Goal: Information Seeking & Learning: Learn about a topic

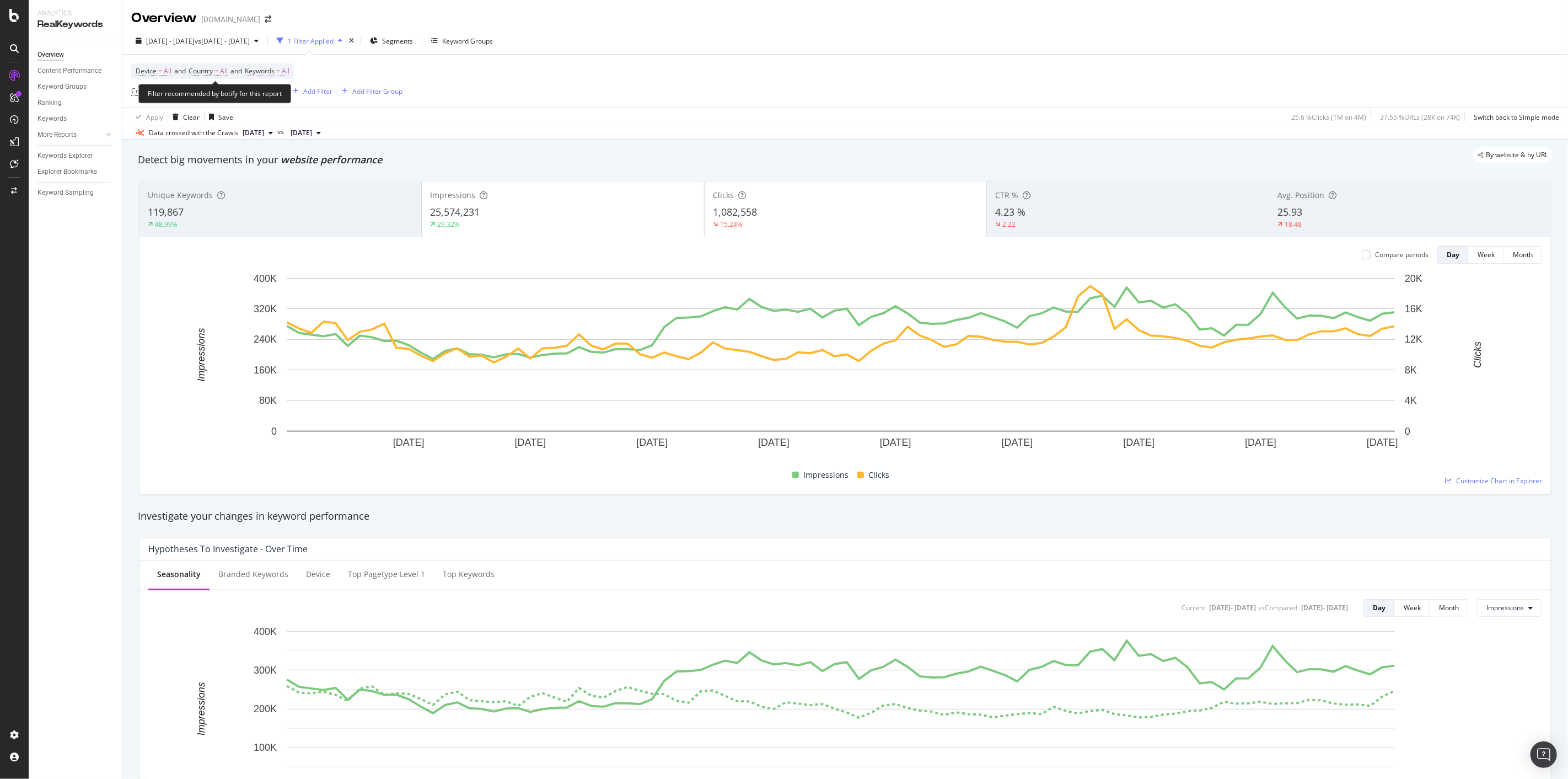
click at [289, 75] on span "All" at bounding box center [286, 71] width 8 height 15
click at [275, 96] on div "button" at bounding box center [280, 97] width 14 height 7
drag, startPoint x: 316, startPoint y: 135, endPoint x: 316, endPoint y: 151, distance: 16.0
click at [316, 151] on div "Non-Branded Branded Anonymized queries Non-Branded & Anonymized queries All" at bounding box center [326, 149] width 130 height 84
click at [316, 151] on span "Anonymized queries" at bounding box center [326, 152] width 113 height 10
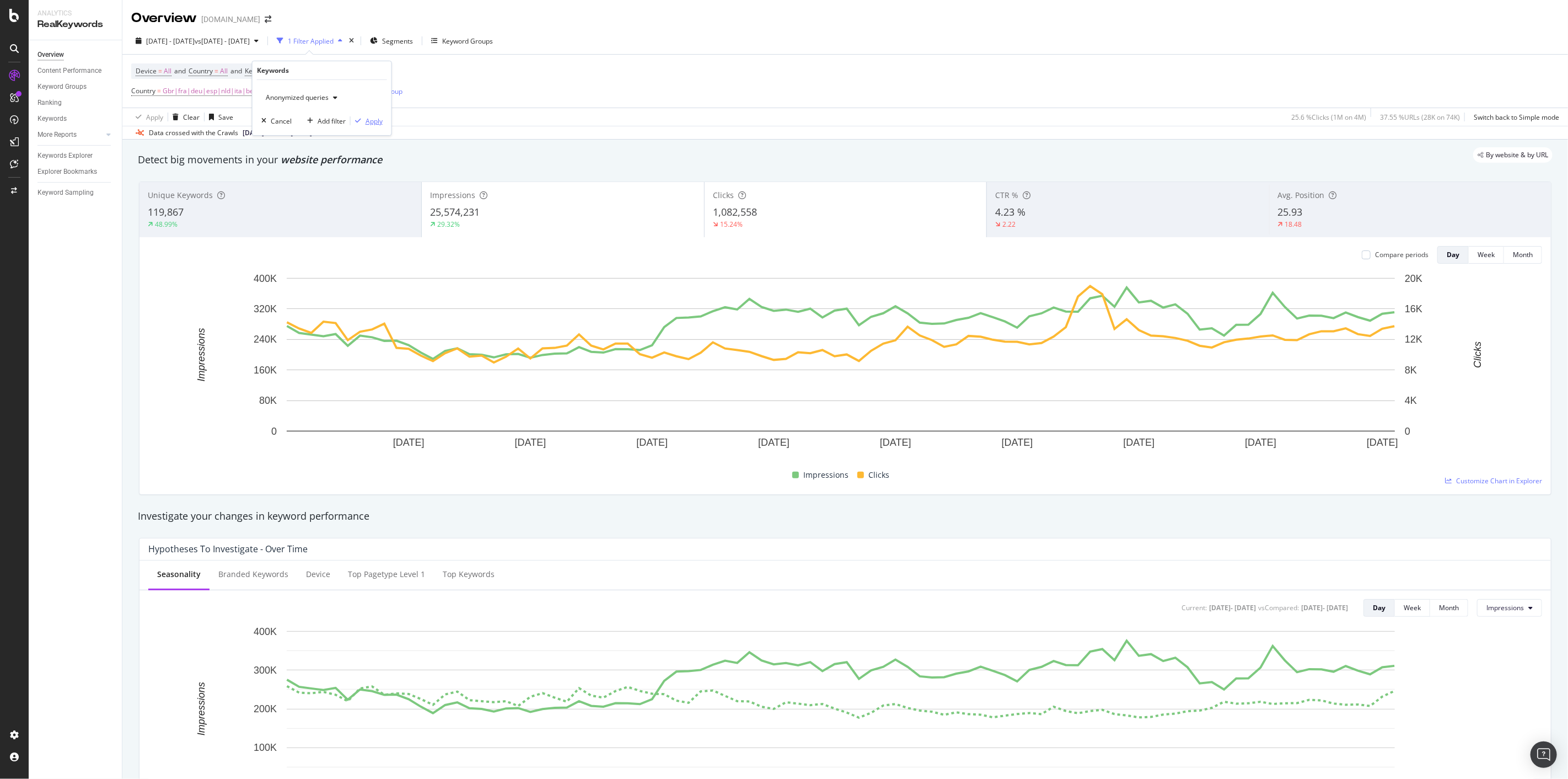
click at [370, 120] on div "Apply" at bounding box center [374, 122] width 17 height 10
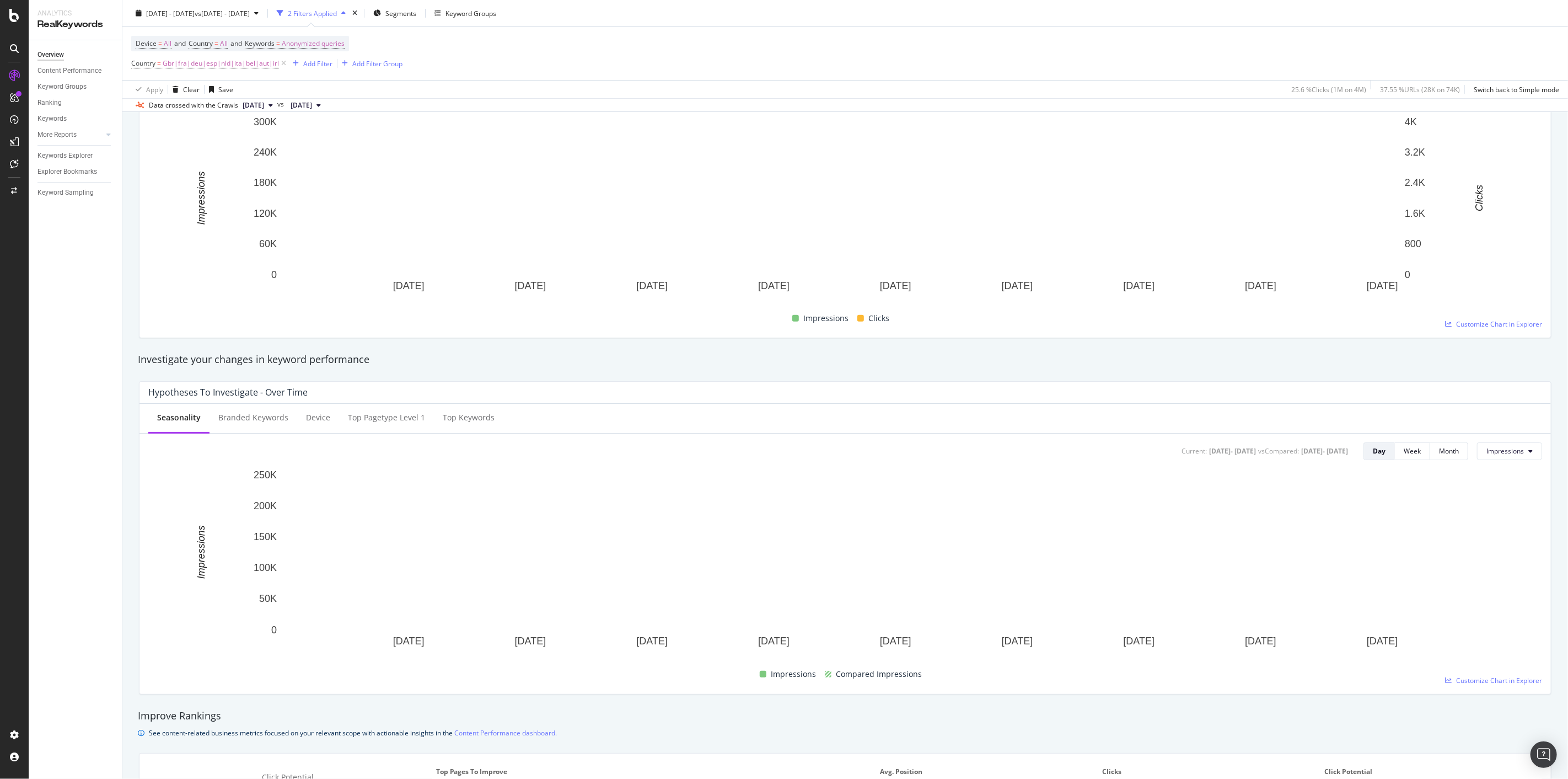
scroll to position [97, 0]
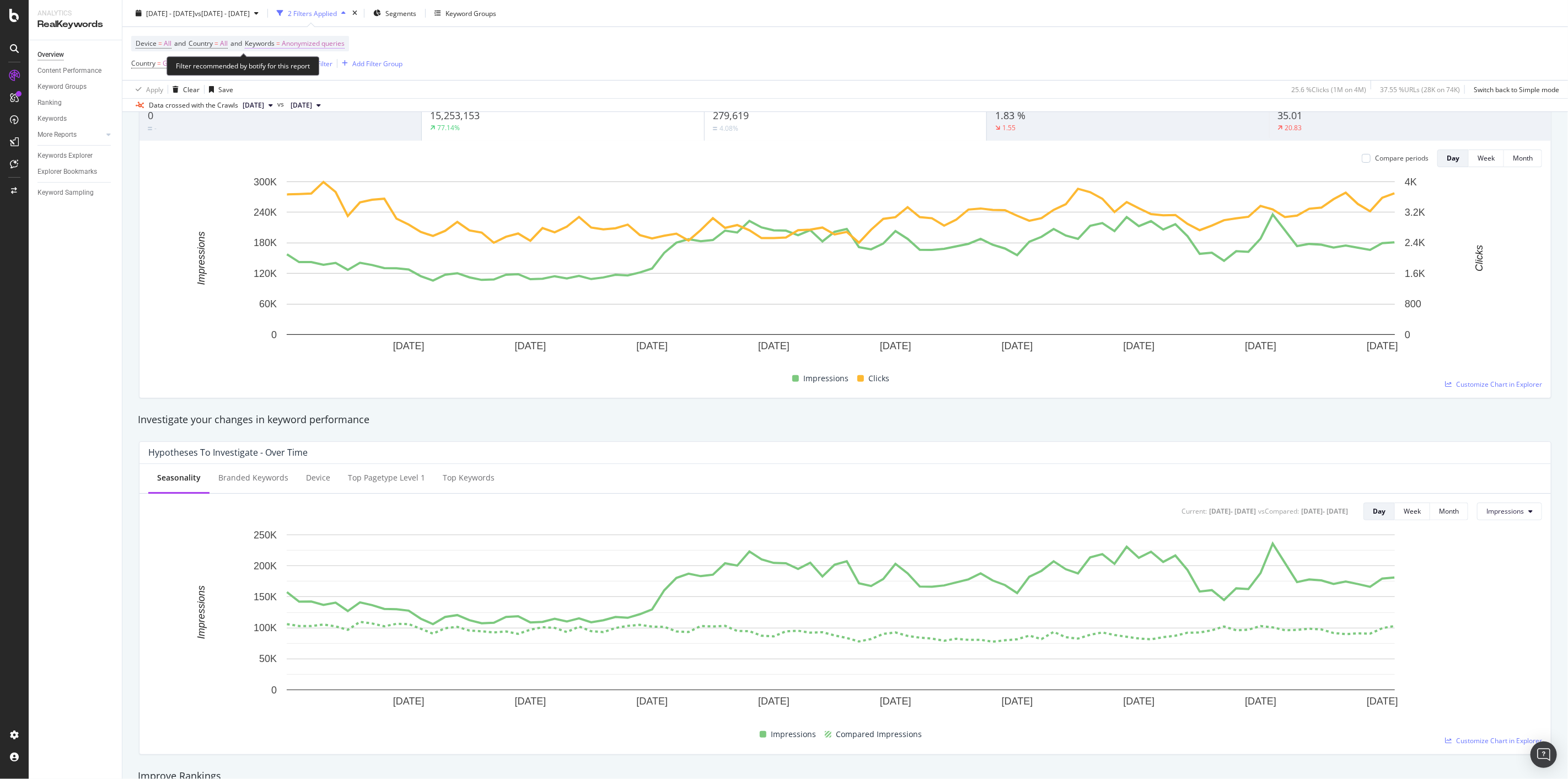
click at [324, 41] on span "Anonymized queries" at bounding box center [313, 43] width 63 height 15
click at [322, 67] on span "Anonymized queries" at bounding box center [295, 70] width 68 height 10
click at [310, 153] on span "All" at bounding box center [326, 155] width 113 height 10
click at [376, 90] on div "Apply" at bounding box center [374, 93] width 17 height 10
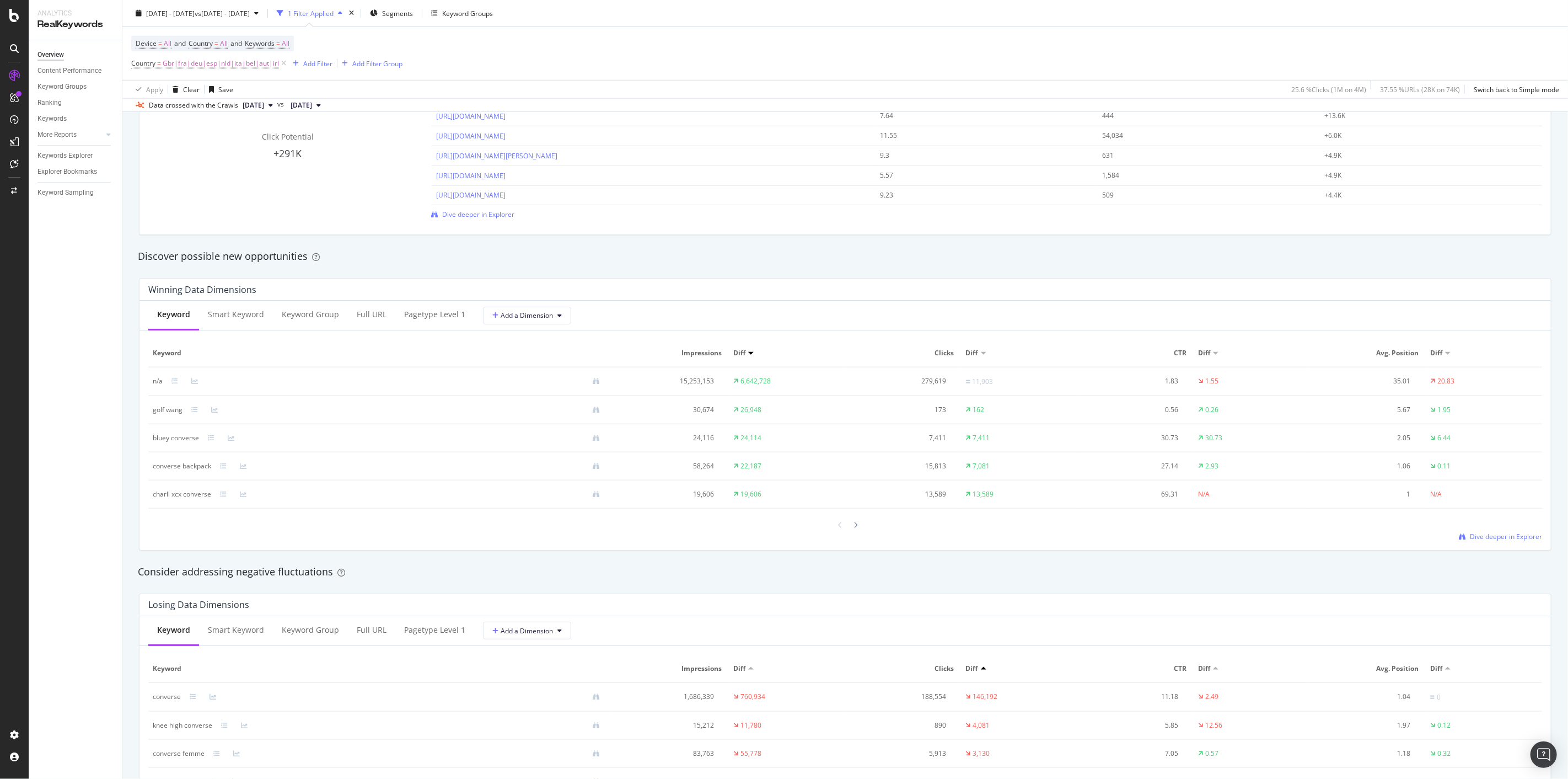
scroll to position [833, 0]
click at [748, 353] on div at bounding box center [751, 351] width 6 height 3
click at [370, 317] on div "Full URL" at bounding box center [371, 313] width 30 height 11
click at [853, 529] on icon at bounding box center [855, 525] width 5 height 7
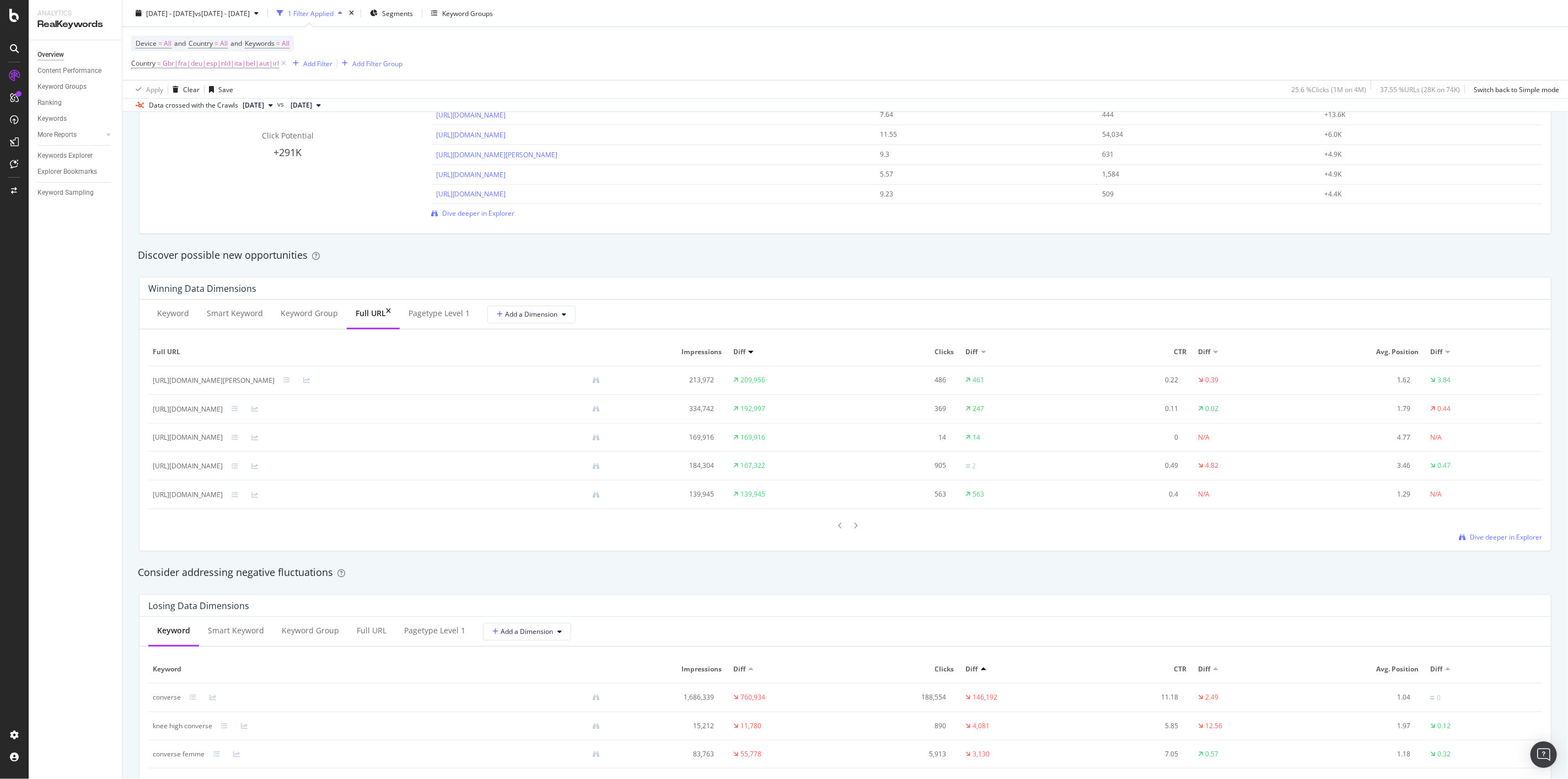
click at [853, 529] on icon at bounding box center [855, 525] width 5 height 7
click at [179, 315] on div "Keyword" at bounding box center [173, 313] width 32 height 11
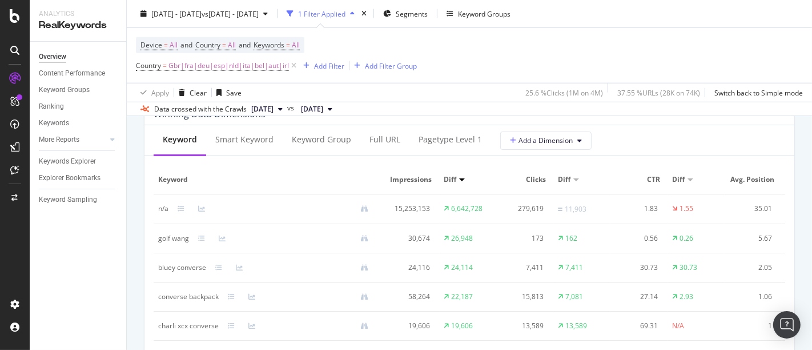
scroll to position [1044, 0]
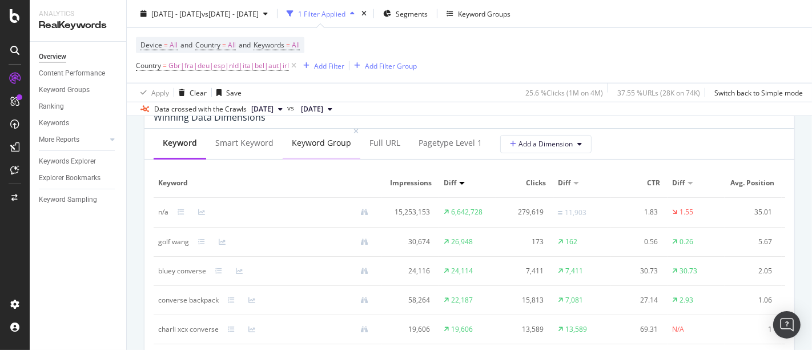
click at [326, 144] on div "Keyword Group" at bounding box center [321, 142] width 59 height 11
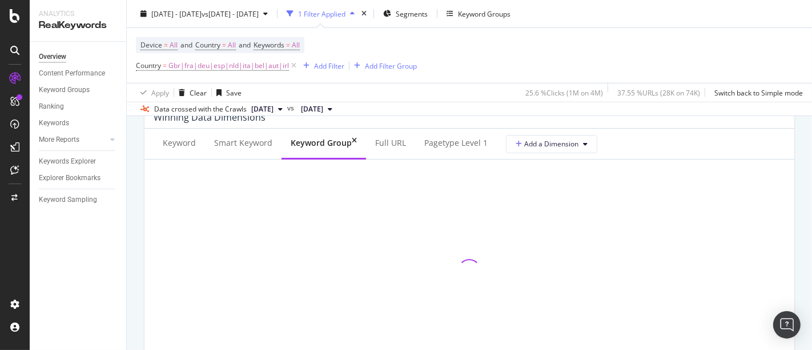
click at [326, 144] on div "Keyword Group" at bounding box center [321, 142] width 61 height 11
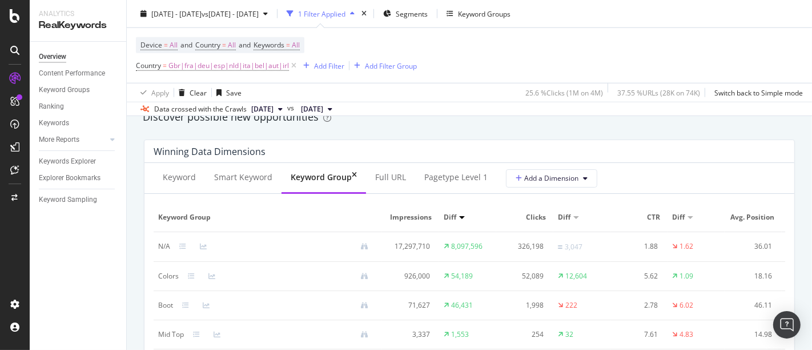
scroll to position [1009, 0]
click at [174, 183] on div "Keyword" at bounding box center [179, 178] width 51 height 31
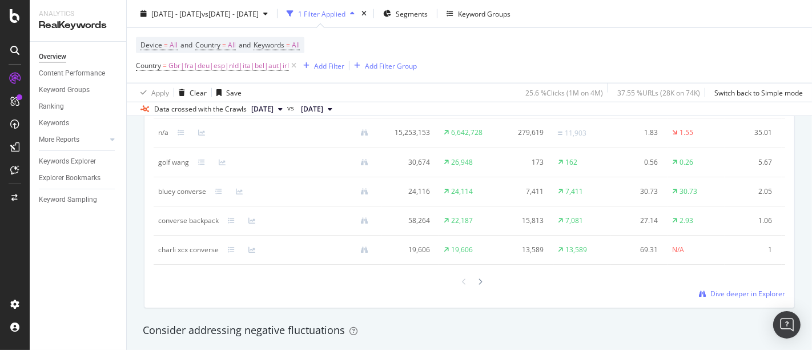
scroll to position [1124, 0]
